Goal: Task Accomplishment & Management: Manage account settings

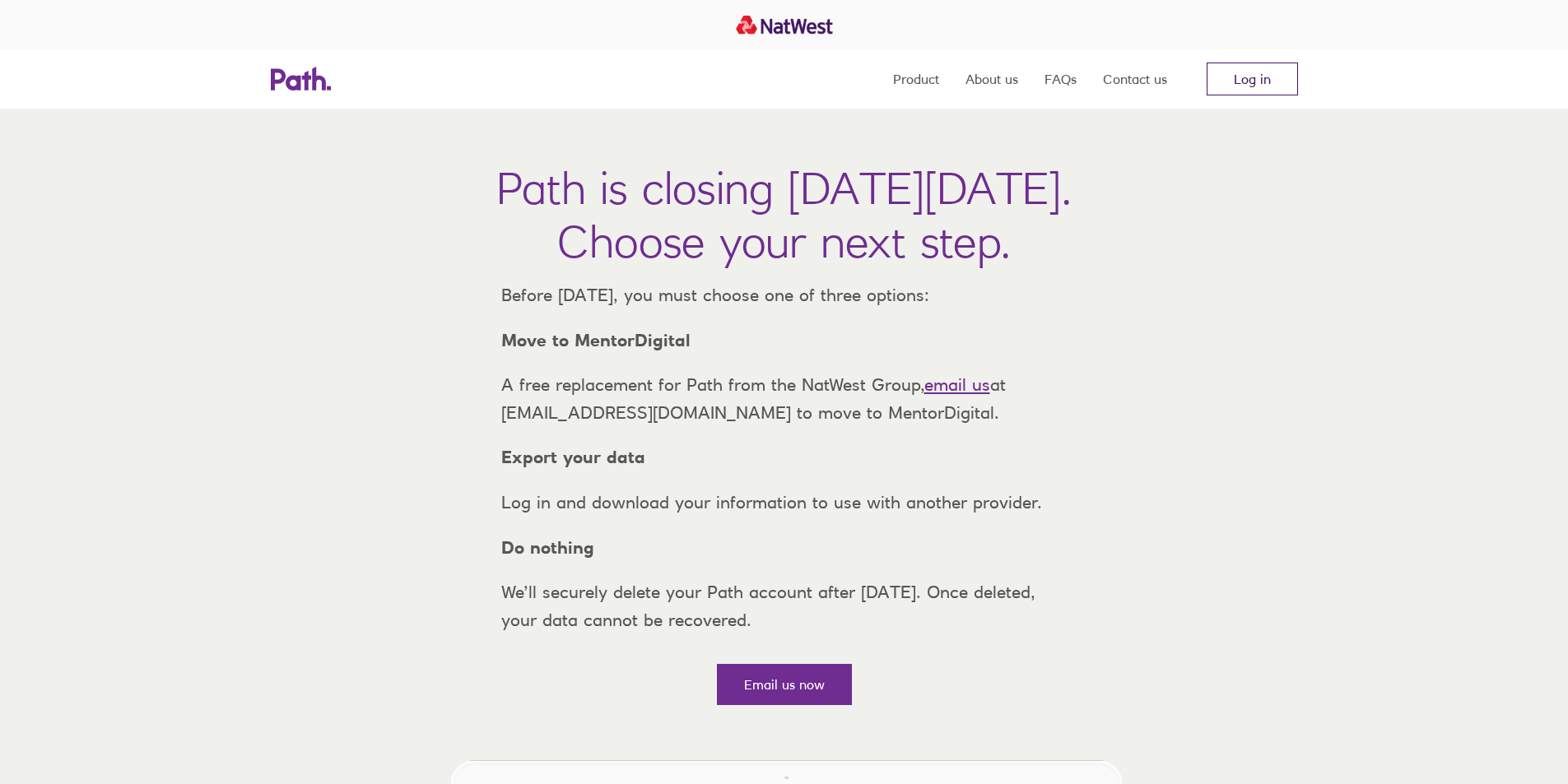
click at [1263, 65] on link "Log in" at bounding box center [1252, 79] width 91 height 33
click at [1223, 79] on link "Log in" at bounding box center [1252, 79] width 91 height 33
